Goal: Task Accomplishment & Management: Use online tool/utility

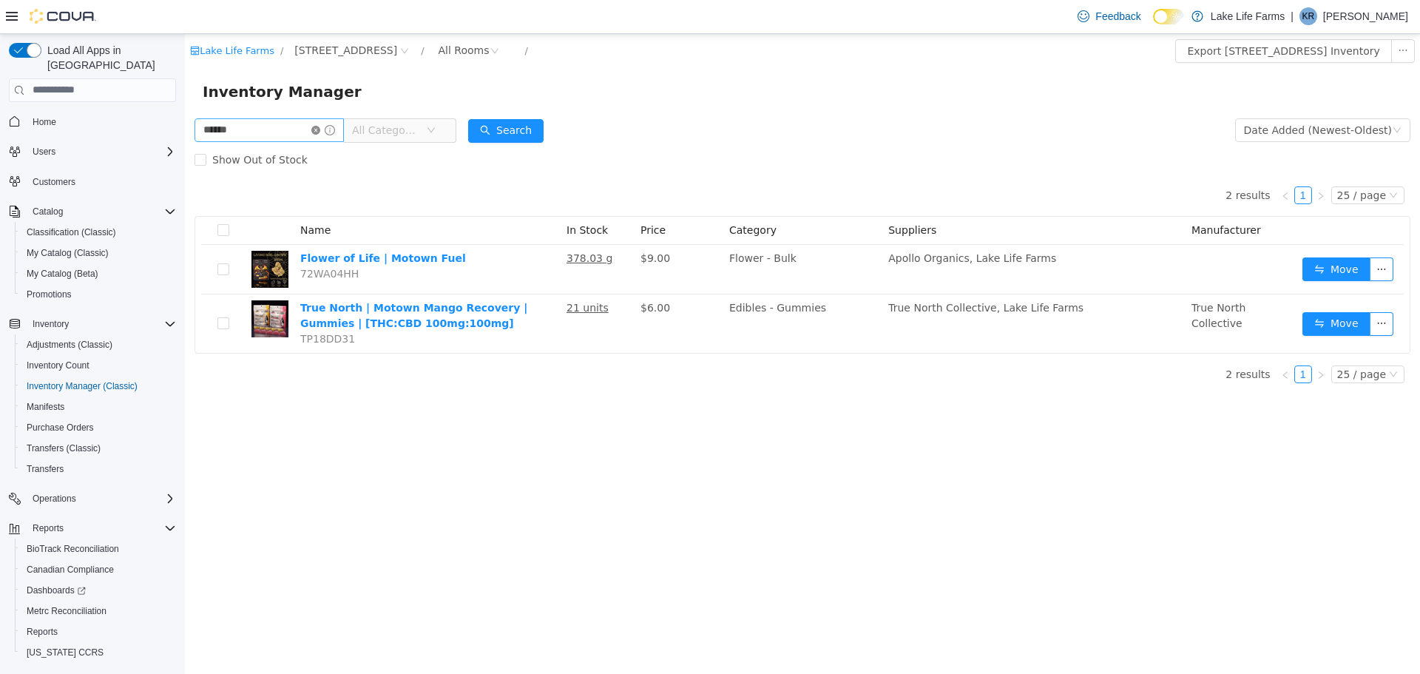
click at [320, 126] on icon "icon: close-circle" at bounding box center [315, 129] width 9 height 9
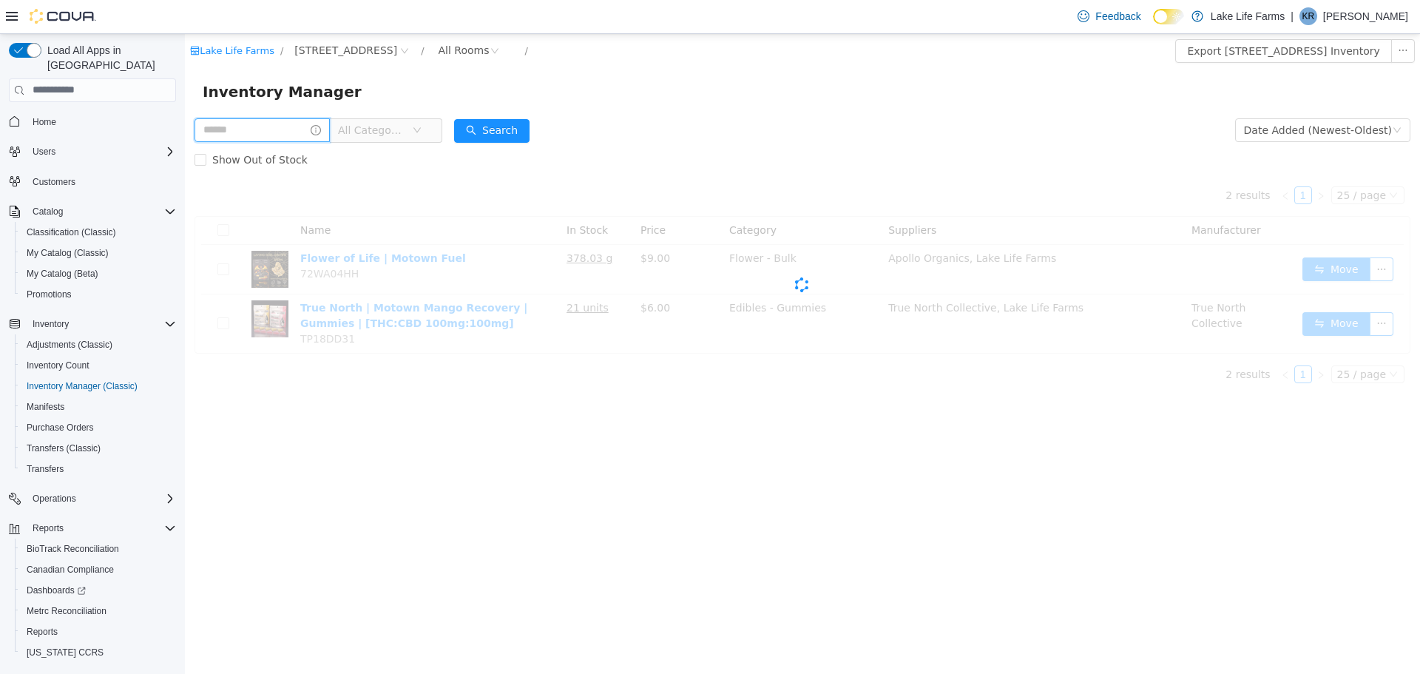
click at [308, 126] on input "text" at bounding box center [262, 130] width 135 height 24
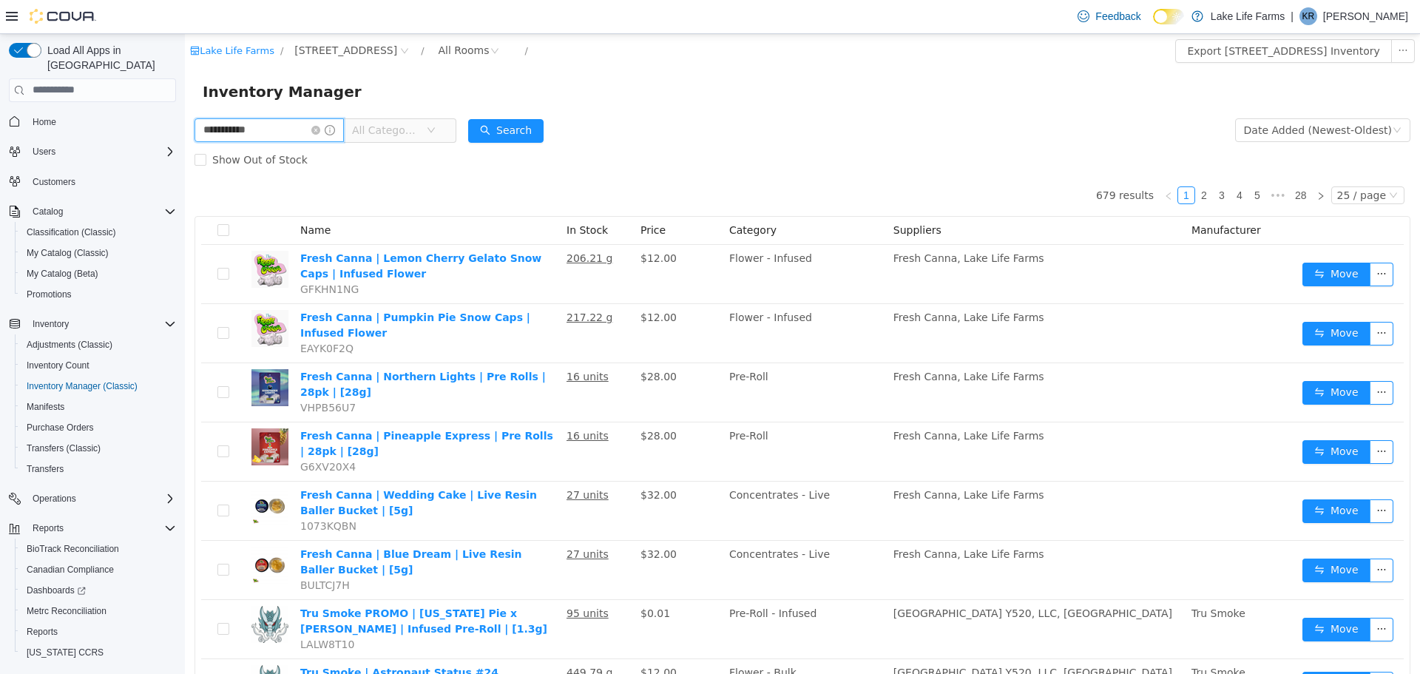
type input "**********"
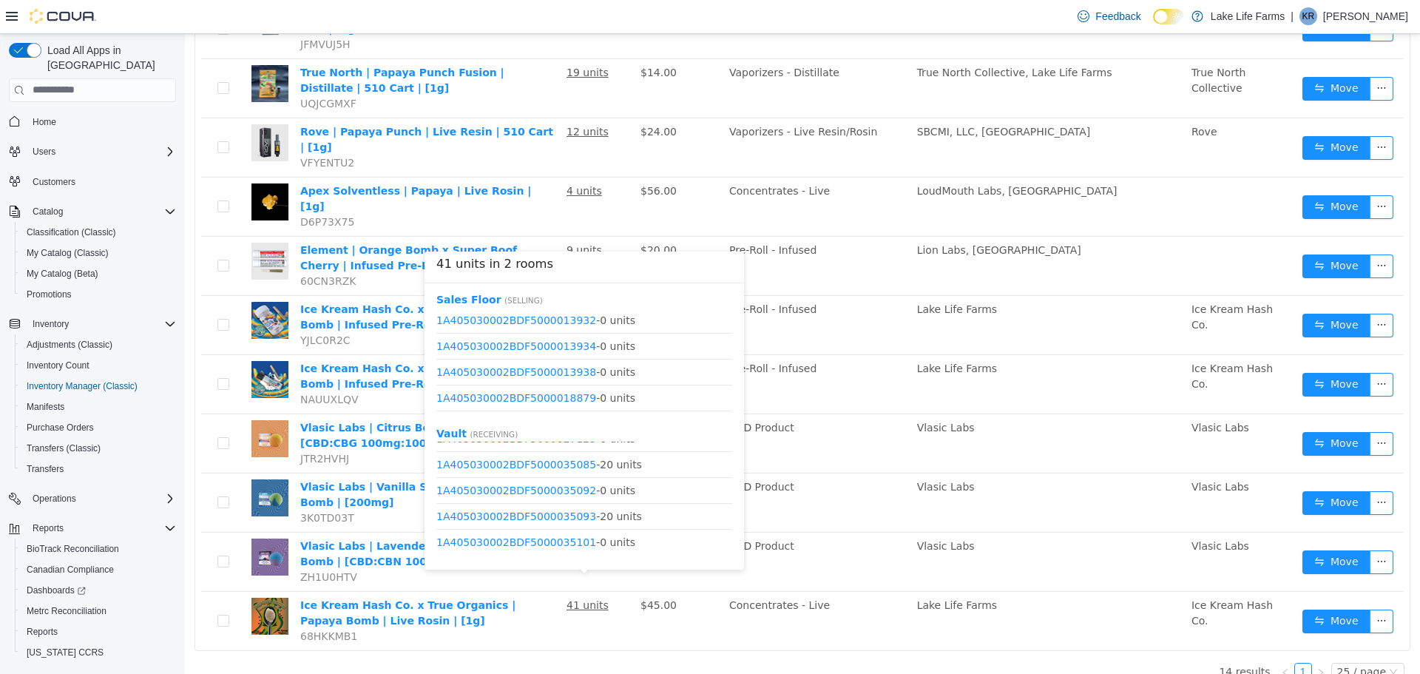
scroll to position [409, 0]
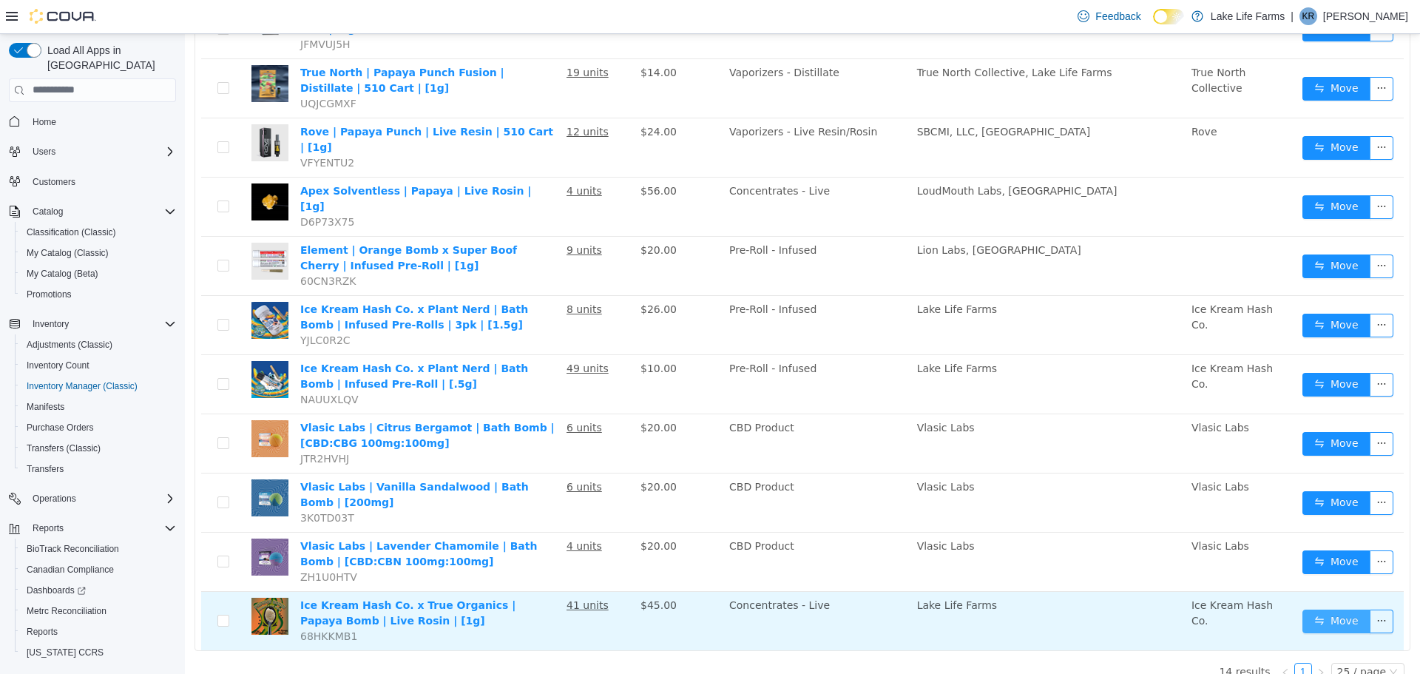
click at [1306, 609] on button "Move" at bounding box center [1337, 621] width 68 height 24
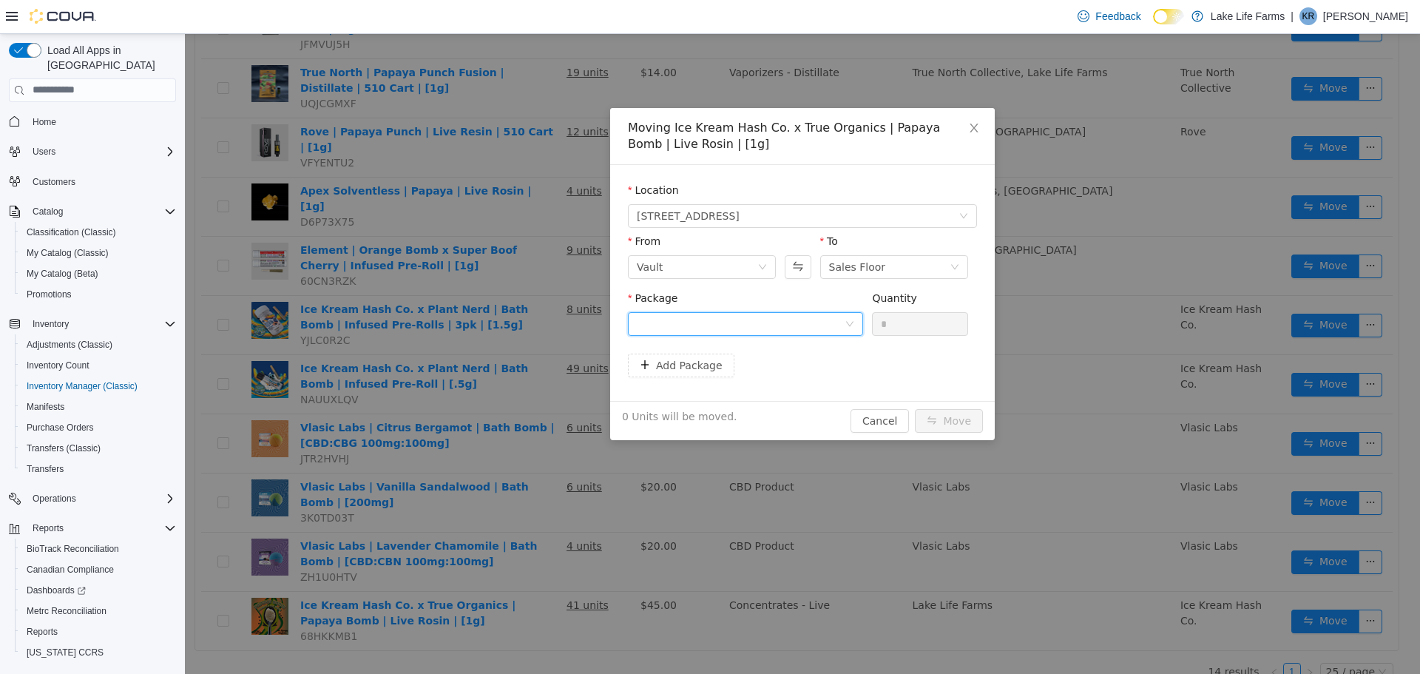
click at [768, 328] on div at bounding box center [741, 323] width 208 height 22
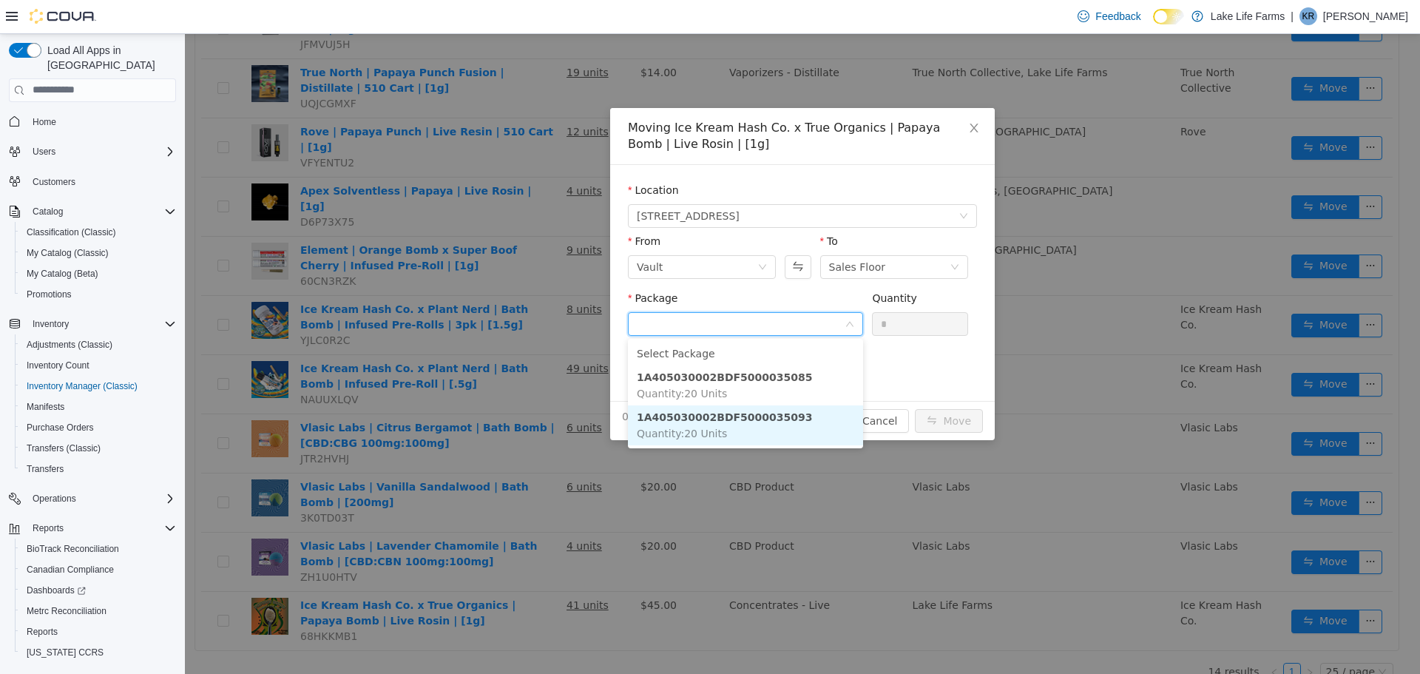
click at [771, 431] on li "1A405030002BDF5000035093 Quantity : 20 Units" at bounding box center [745, 425] width 235 height 40
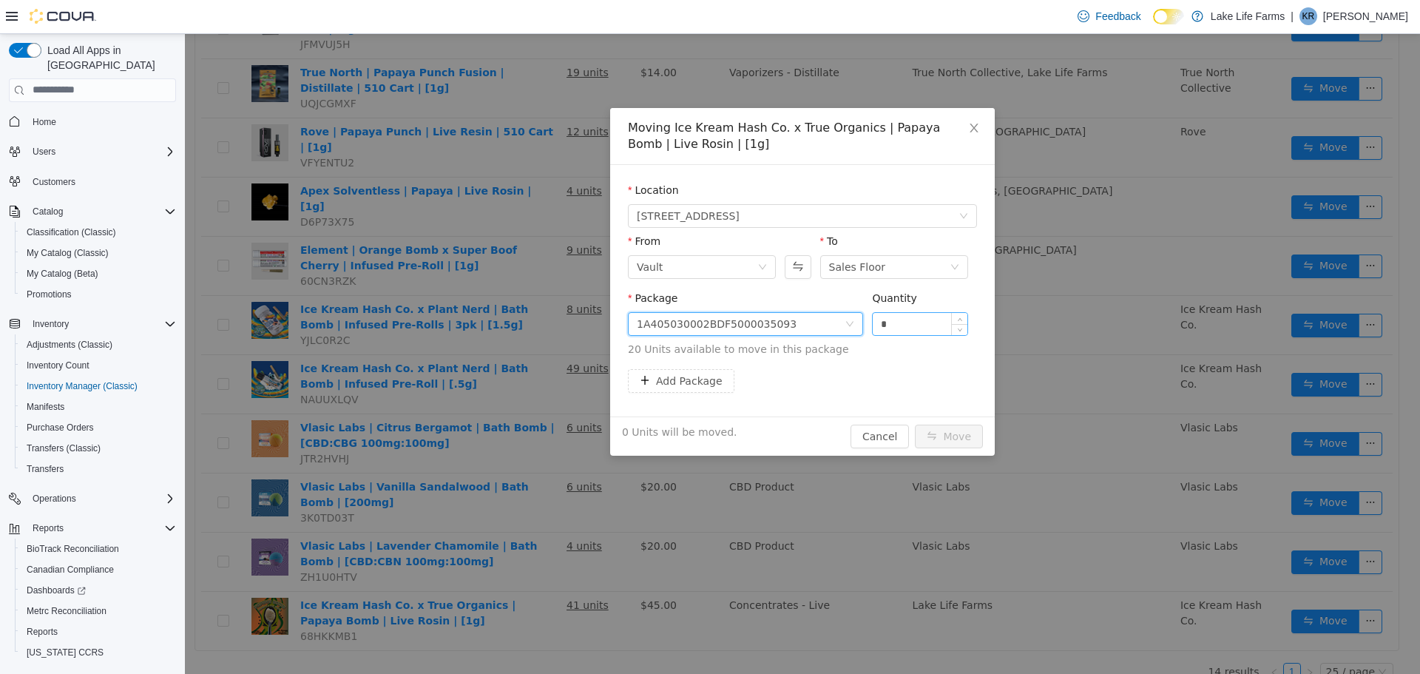
click at [894, 314] on input "*" at bounding box center [920, 323] width 95 height 22
type input "**"
click at [967, 440] on button "Move" at bounding box center [949, 436] width 68 height 24
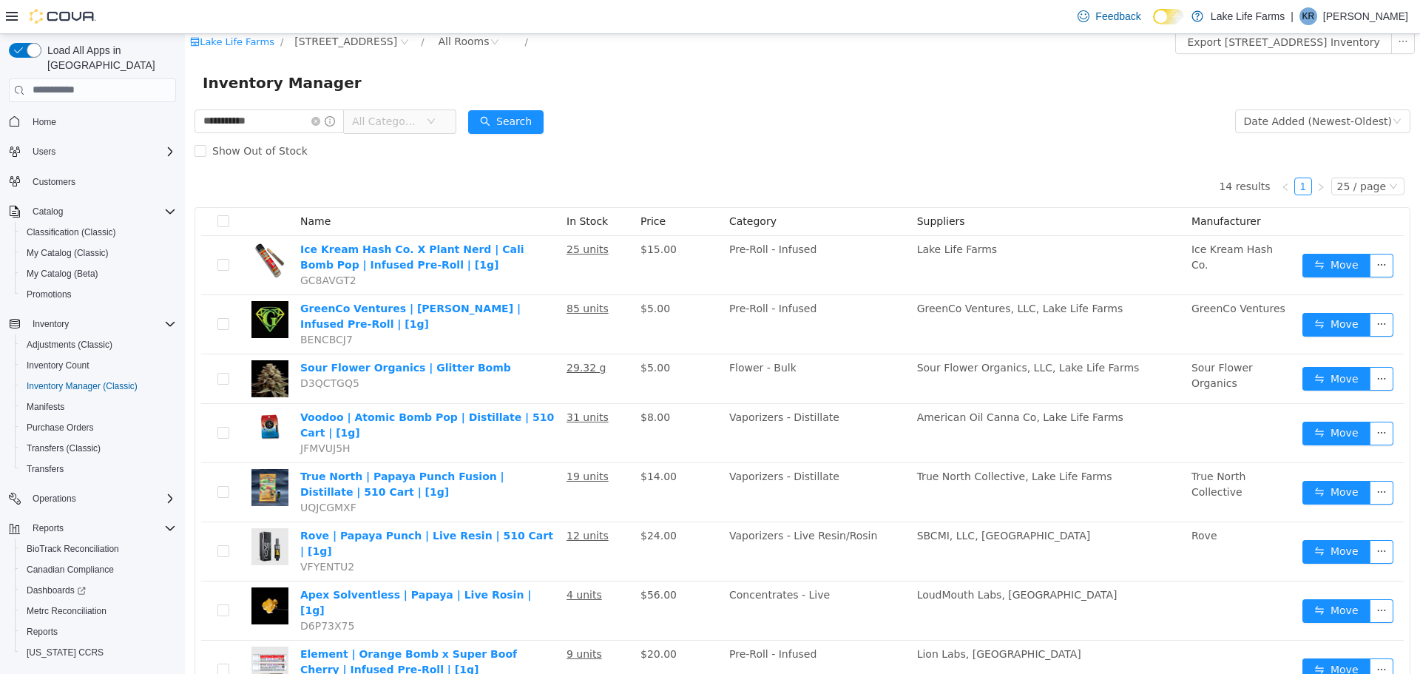
scroll to position [0, 0]
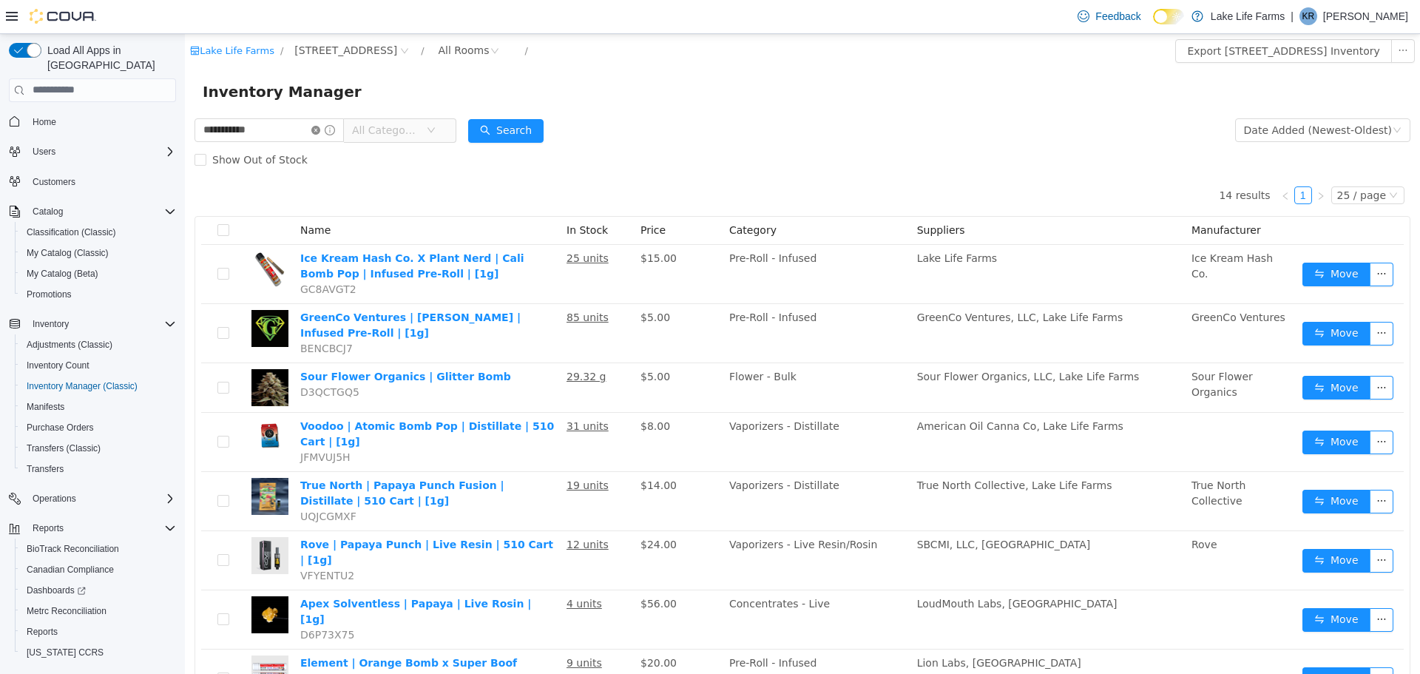
click at [320, 127] on icon "icon: close-circle" at bounding box center [315, 129] width 9 height 9
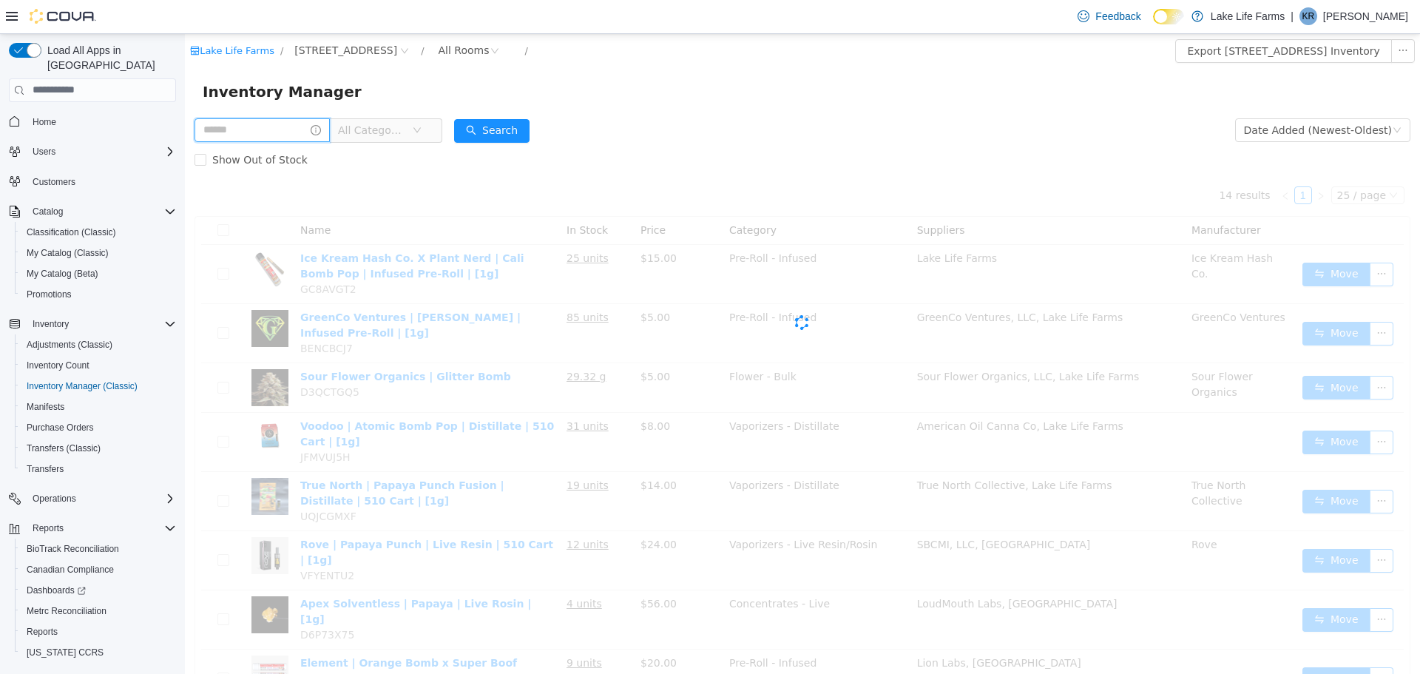
click at [236, 128] on input "text" at bounding box center [262, 130] width 135 height 24
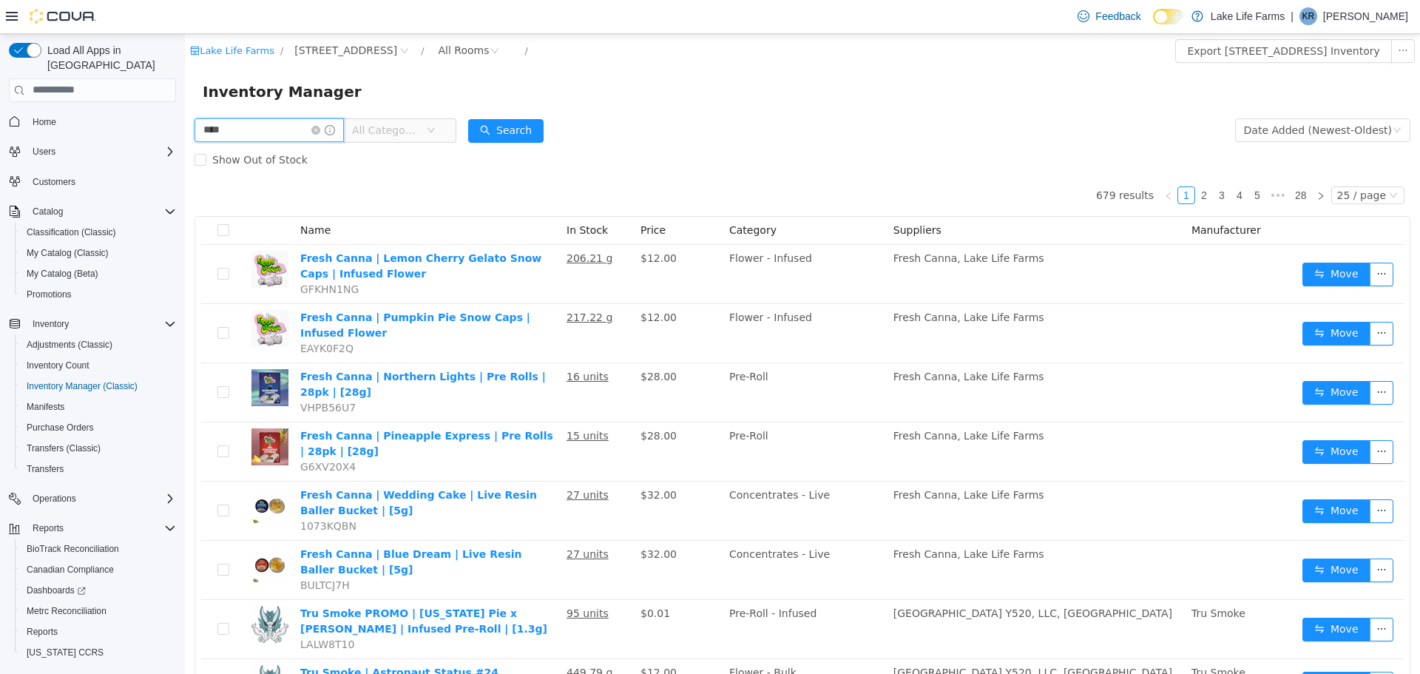
type input "**********"
click at [505, 135] on button "Search" at bounding box center [505, 130] width 75 height 24
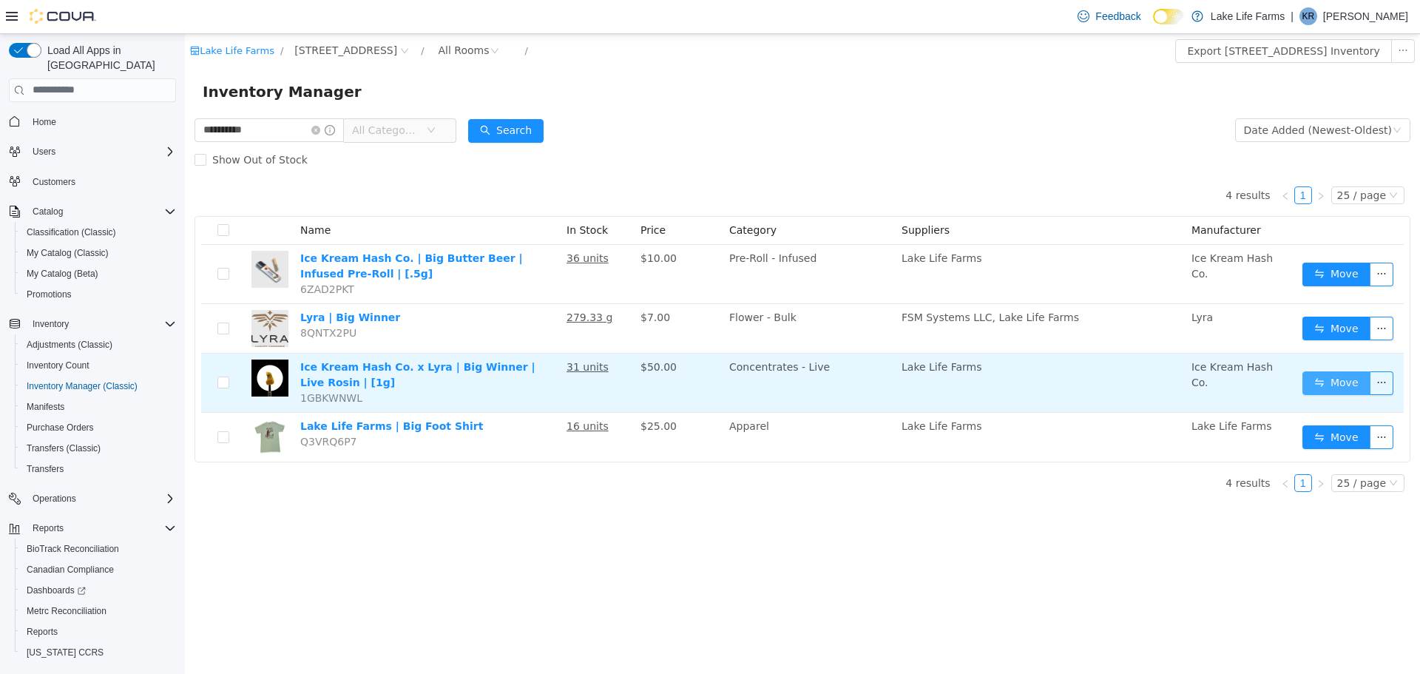
click at [1321, 385] on button "Move" at bounding box center [1337, 383] width 68 height 24
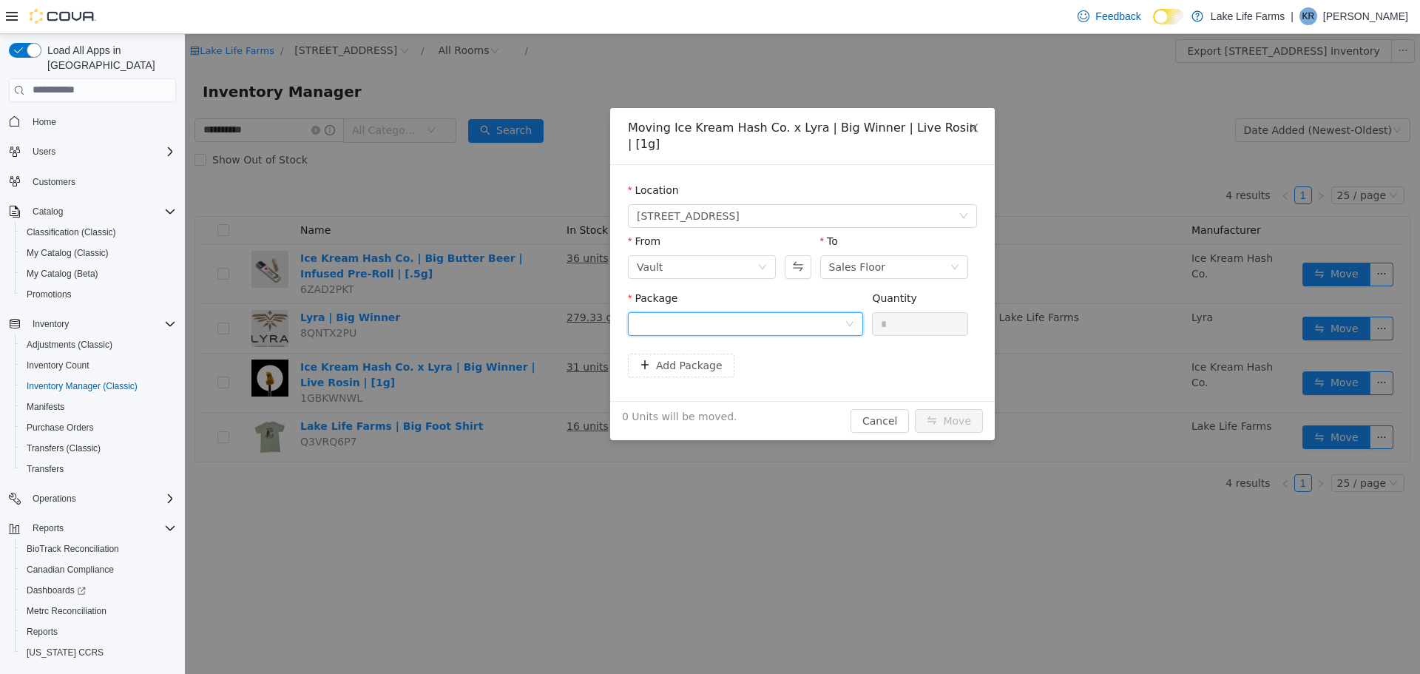
click at [672, 312] on div at bounding box center [741, 323] width 208 height 22
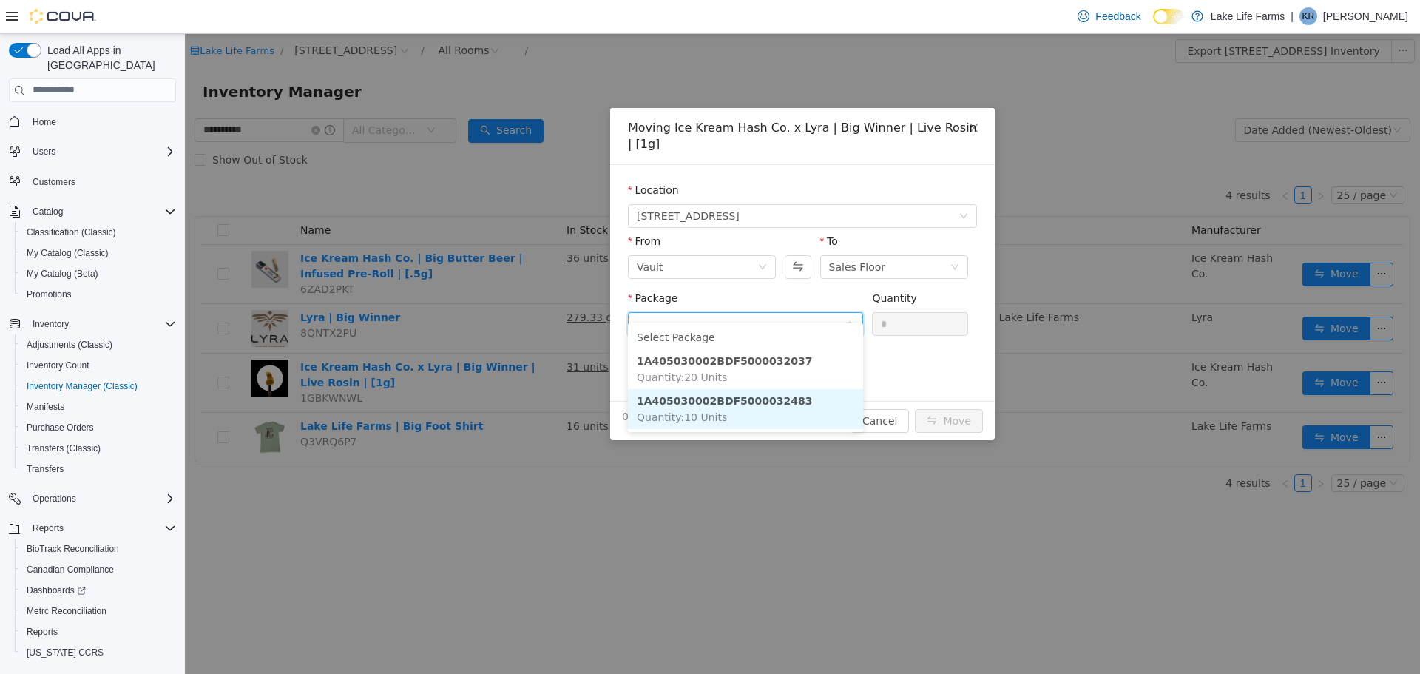
click at [695, 404] on strong "1A405030002BDF5000032483" at bounding box center [725, 400] width 176 height 12
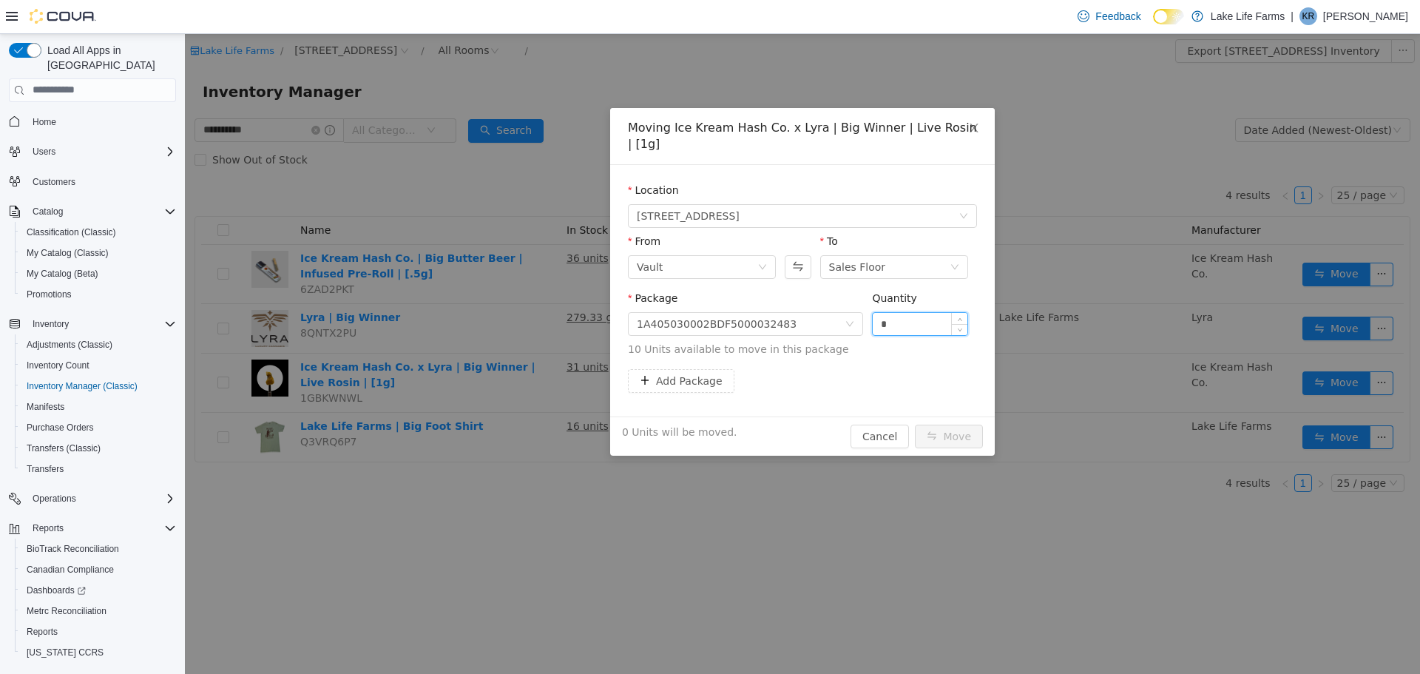
click at [906, 312] on input "*" at bounding box center [920, 323] width 95 height 22
type input "**"
click at [915, 424] on button "Move" at bounding box center [949, 436] width 68 height 24
